Goal: Task Accomplishment & Management: Use online tool/utility

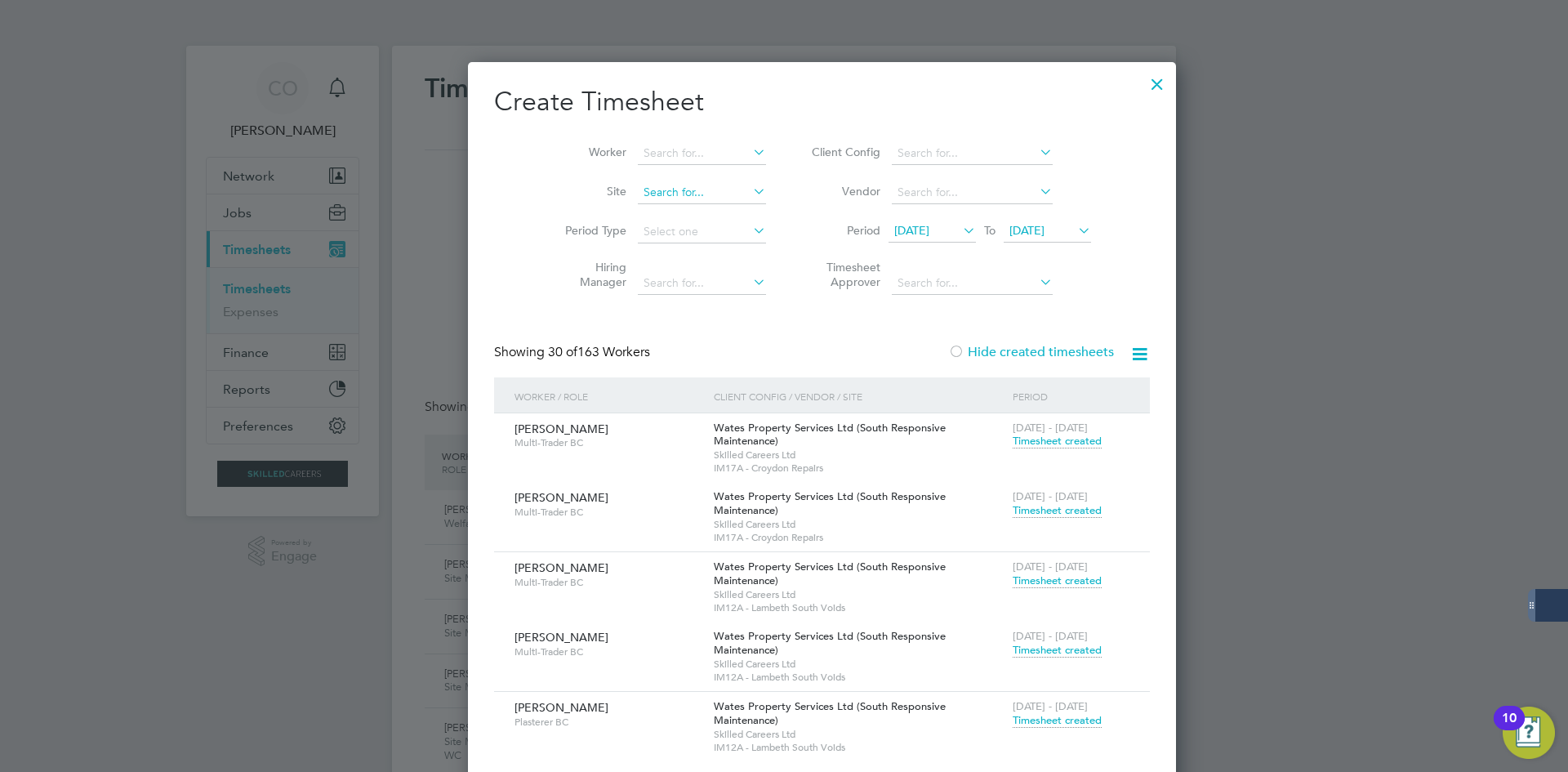
click at [637, 187] on input at bounding box center [701, 193] width 128 height 23
type input "j"
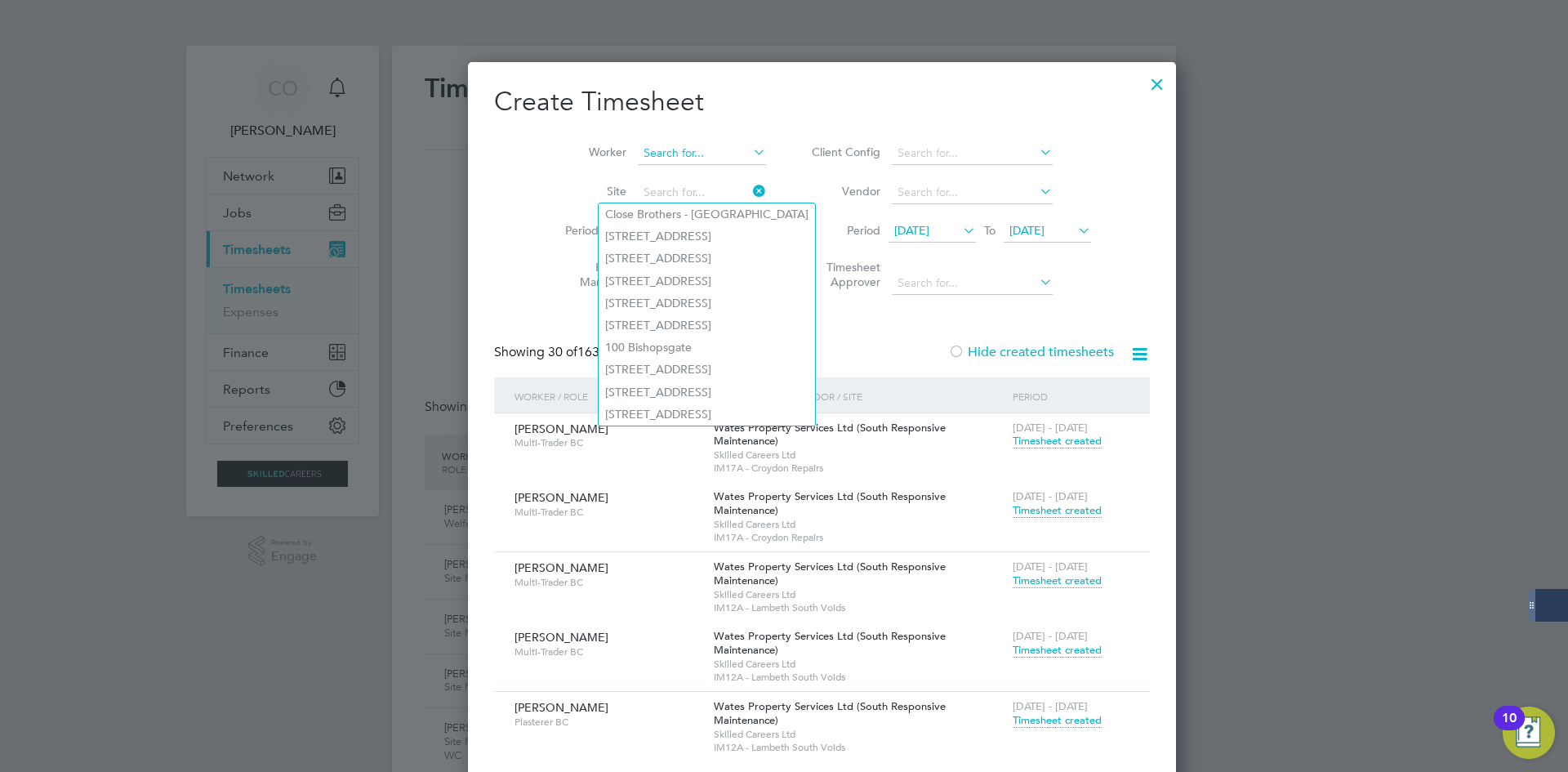
click at [692, 147] on input at bounding box center [701, 154] width 128 height 23
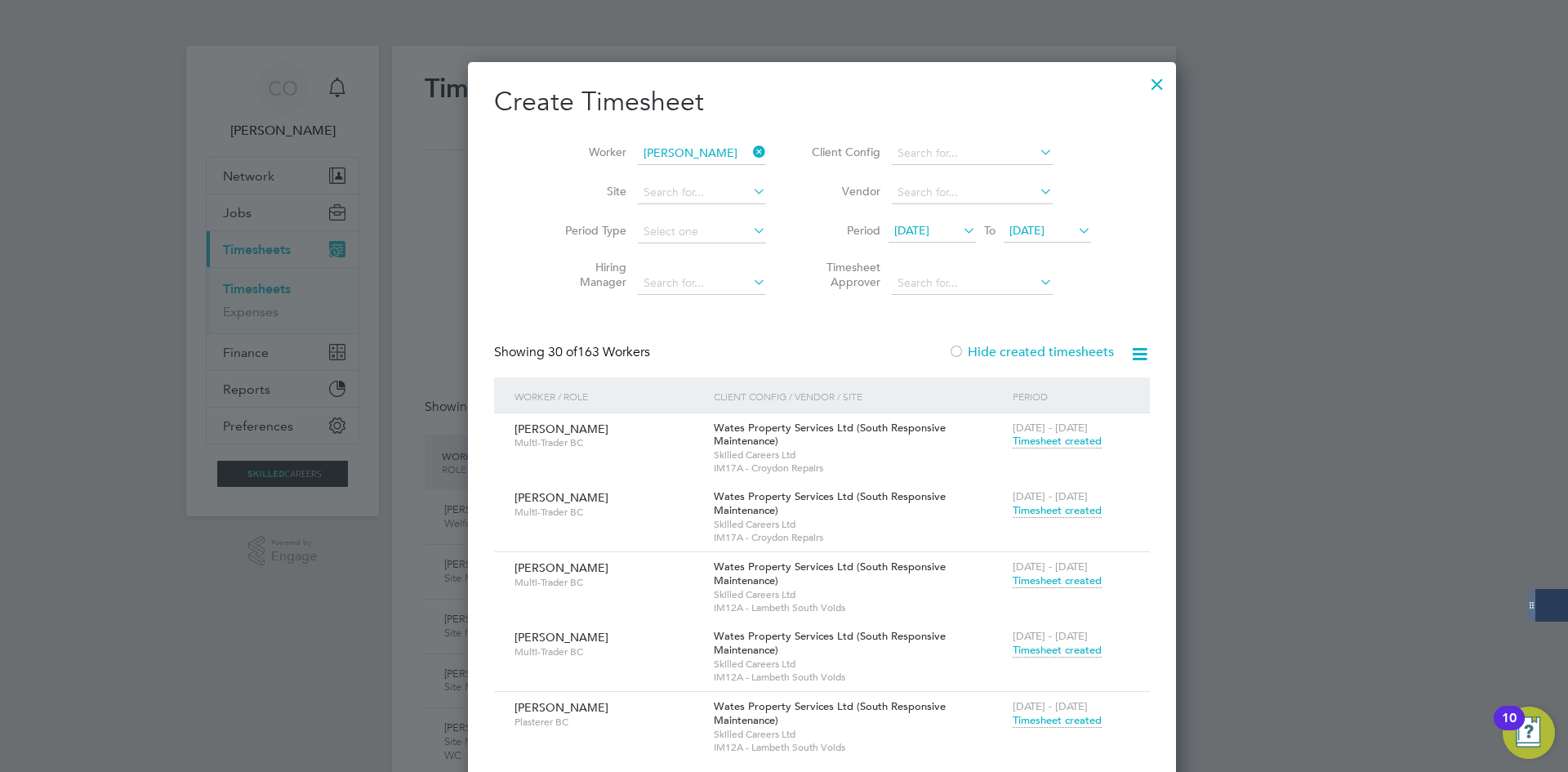
click at [614, 168] on b "Jack" at bounding box center [617, 175] width 24 height 14
type input "[PERSON_NAME]"
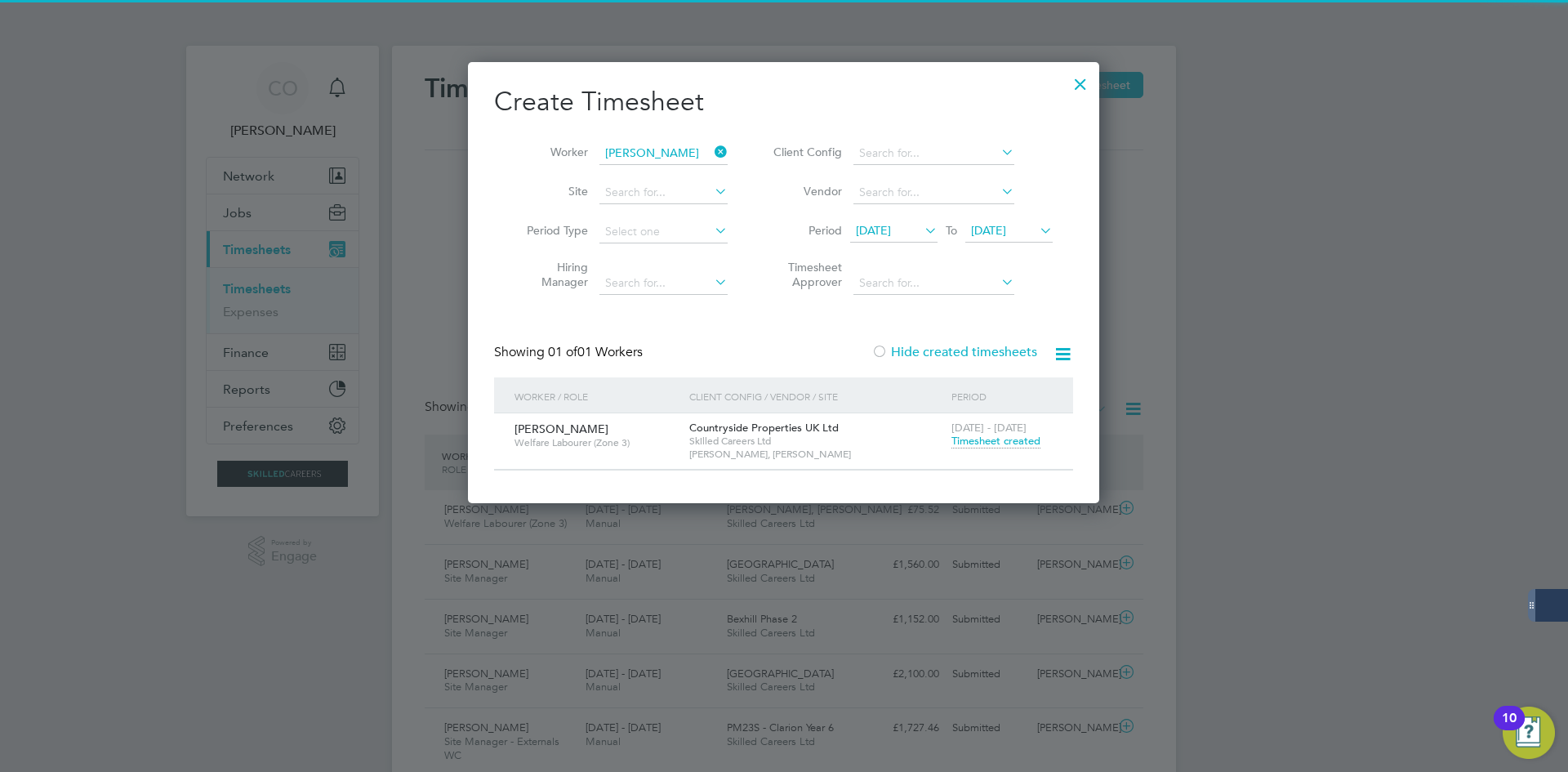
click at [938, 356] on label "Hide created timesheets" at bounding box center [954, 352] width 166 height 17
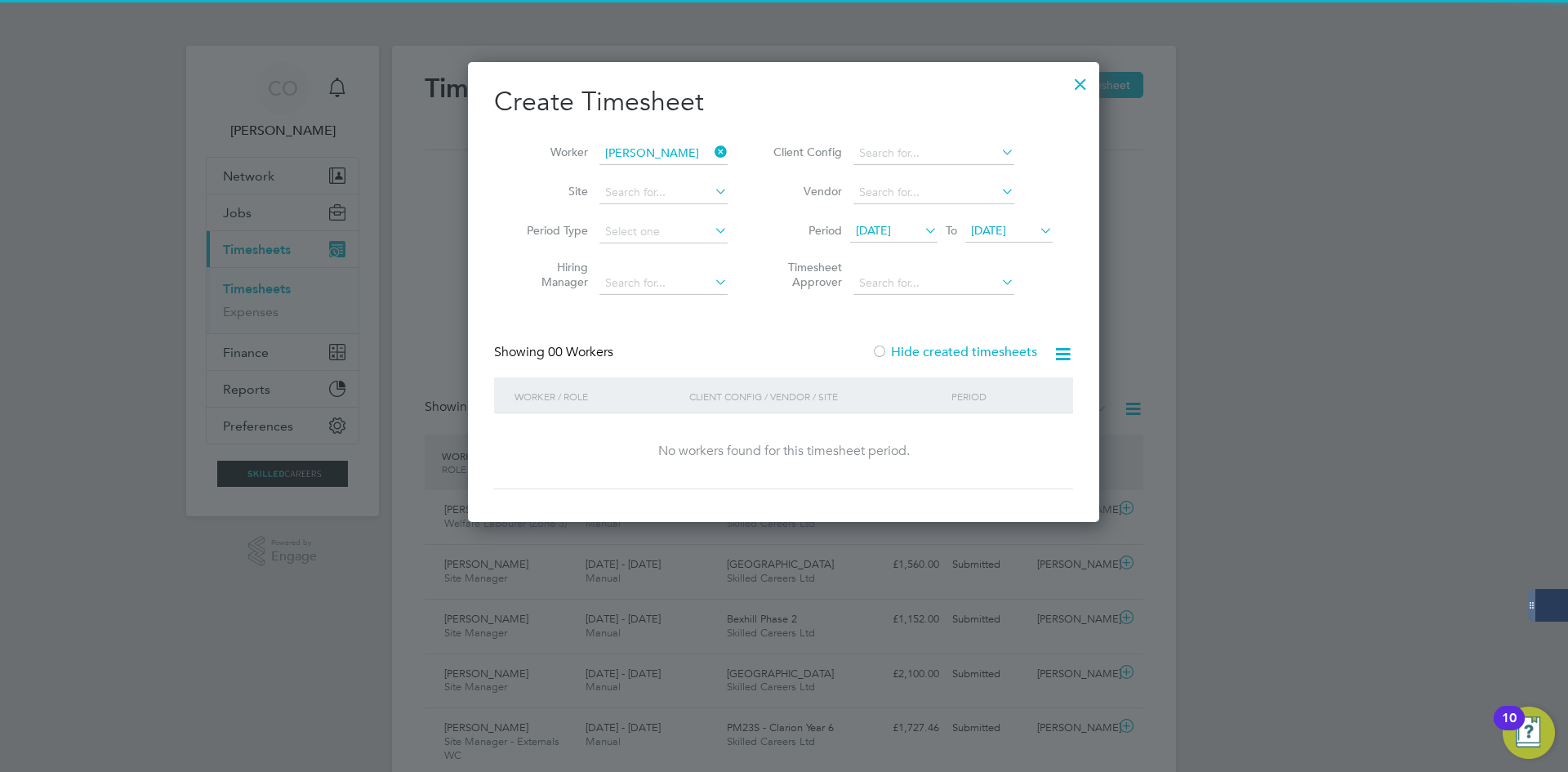
drag, startPoint x: 928, startPoint y: 319, endPoint x: 936, endPoint y: 341, distance: 23.4
click at [929, 320] on div "Create Timesheet Worker [PERSON_NAME] Site Period Type Hiring Manager Client Co…" at bounding box center [784, 287] width 579 height 405
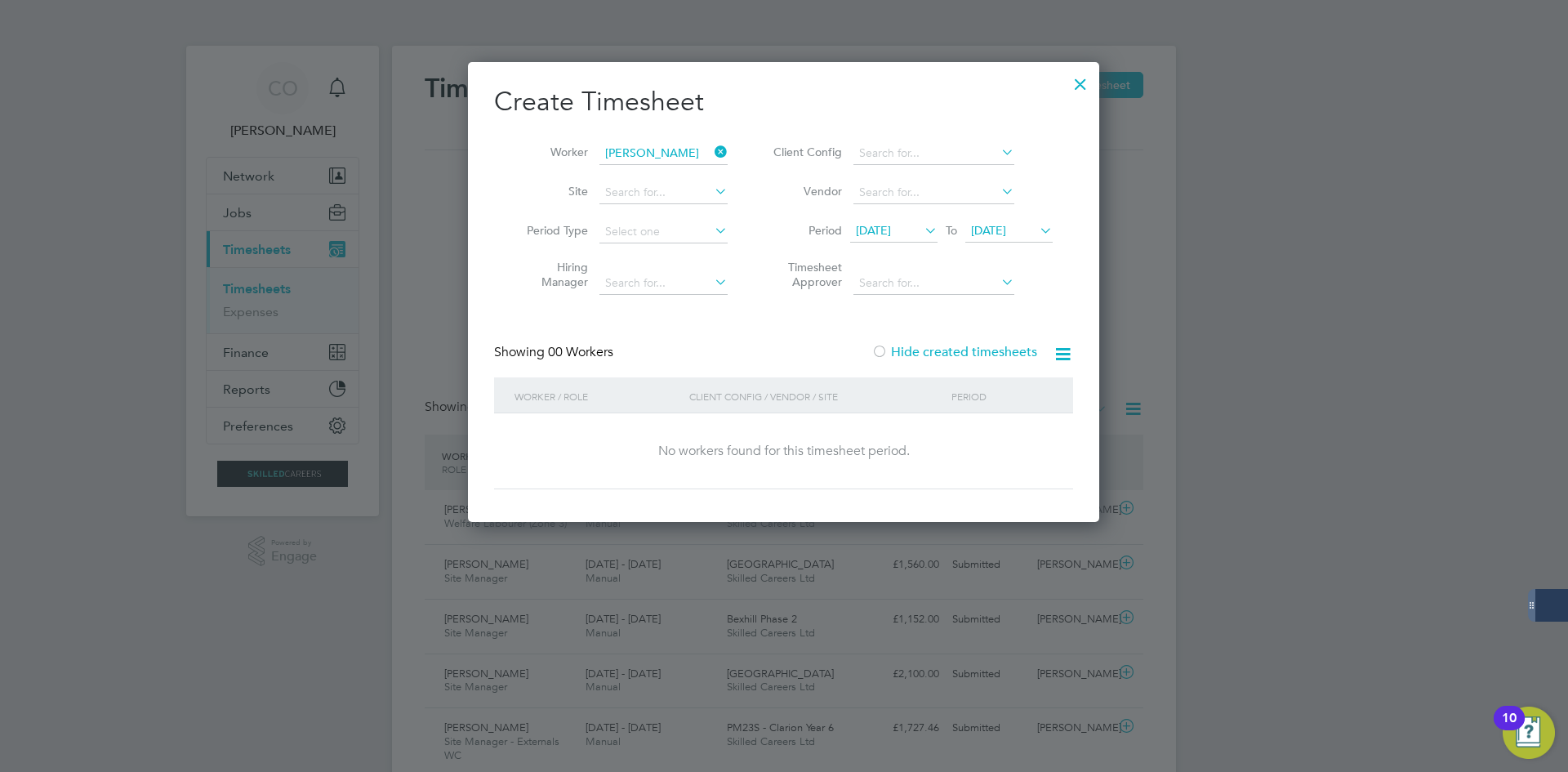
drag, startPoint x: 936, startPoint y: 341, endPoint x: 944, endPoint y: 357, distance: 17.9
click at [937, 341] on div "Create Timesheet Worker [PERSON_NAME] Site Period Type Hiring Manager Client Co…" at bounding box center [784, 287] width 579 height 405
click at [945, 360] on div "Showing 00 Workers Hide created timesheets" at bounding box center [784, 360] width 579 height 33
click at [944, 353] on label "Hide created timesheets" at bounding box center [954, 352] width 166 height 17
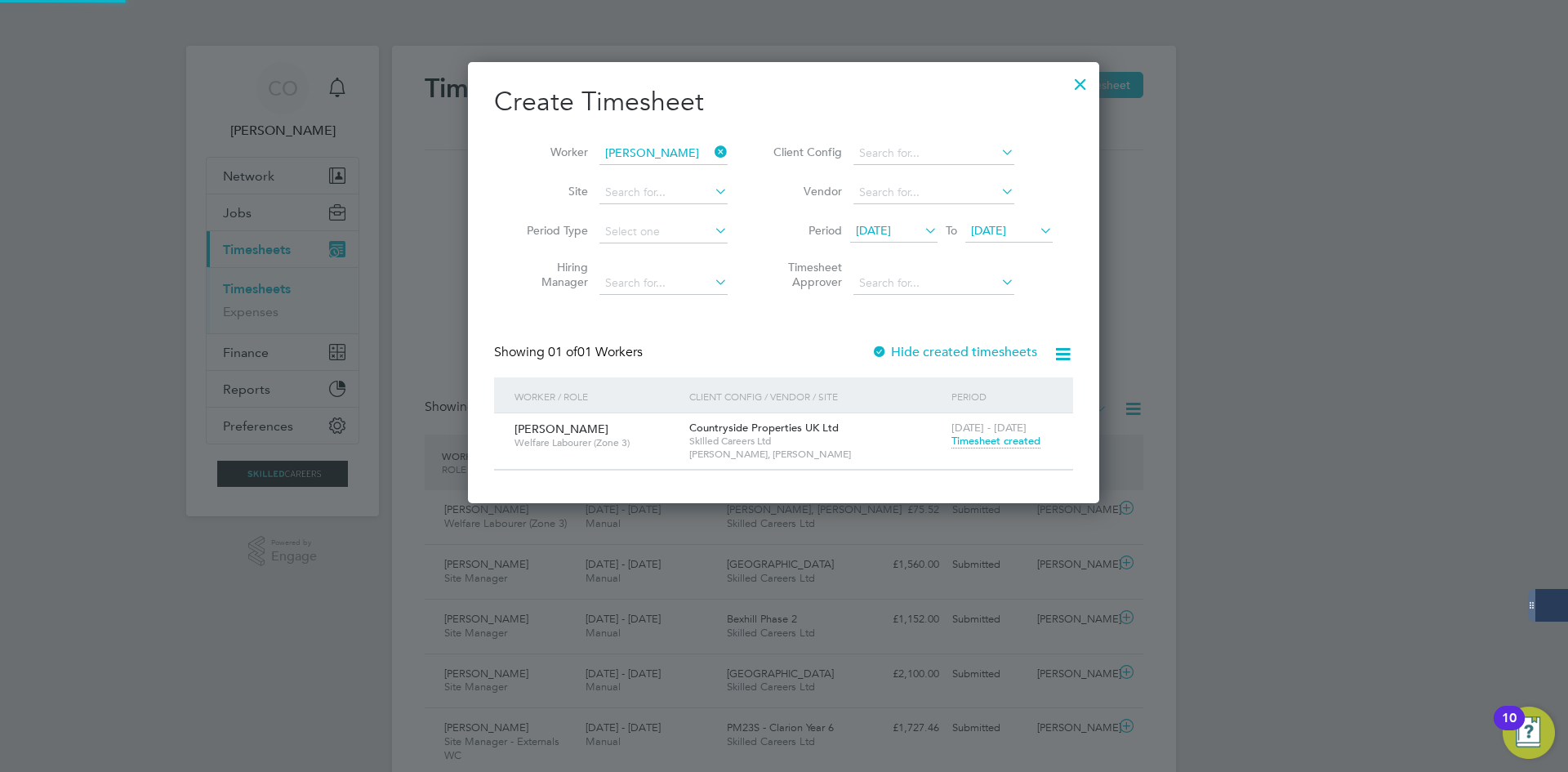
click at [977, 442] on span "Timesheet created" at bounding box center [996, 441] width 89 height 15
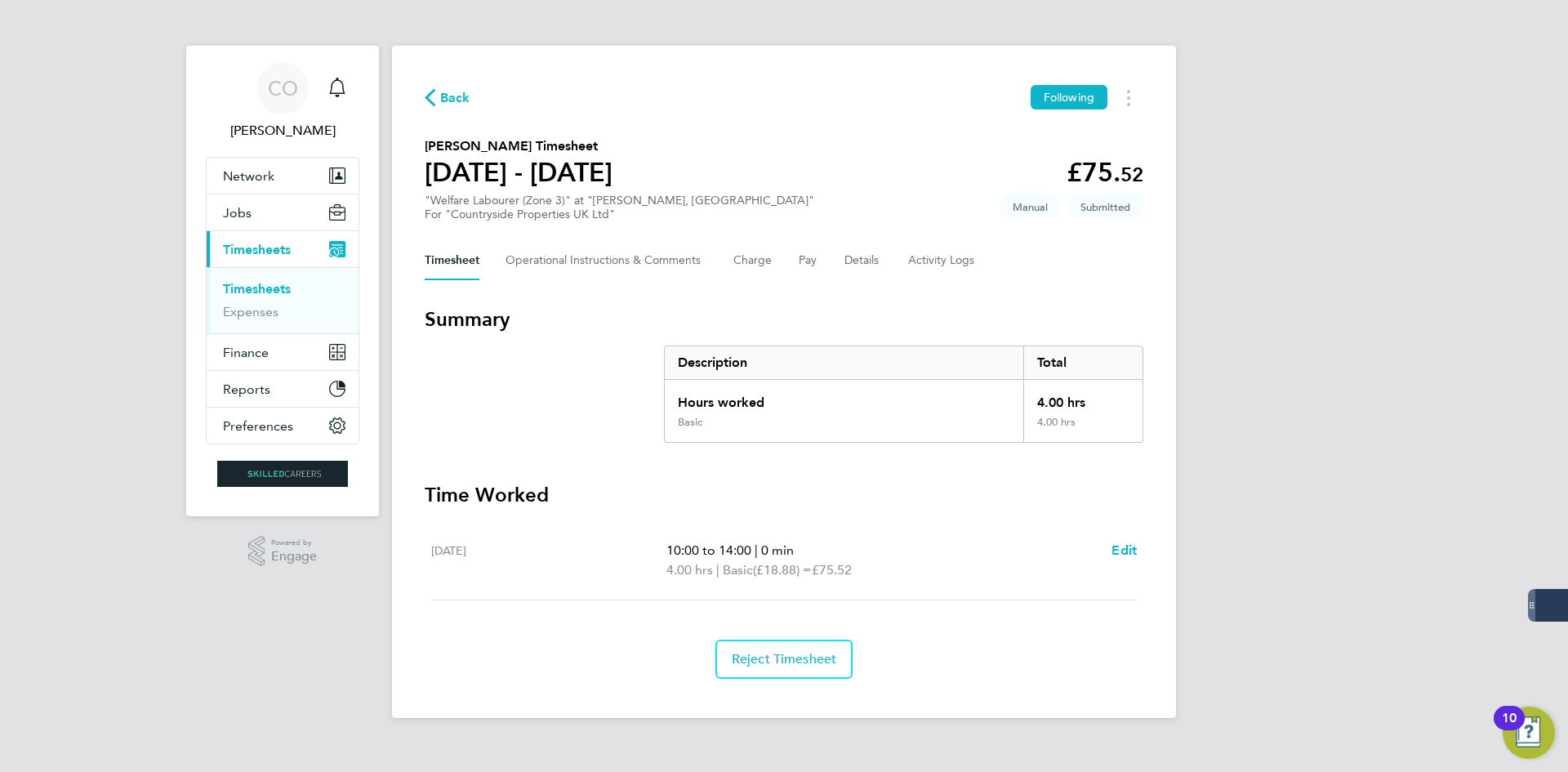
click at [464, 95] on span "Back" at bounding box center [455, 98] width 31 height 19
